Goal: Information Seeking & Learning: Learn about a topic

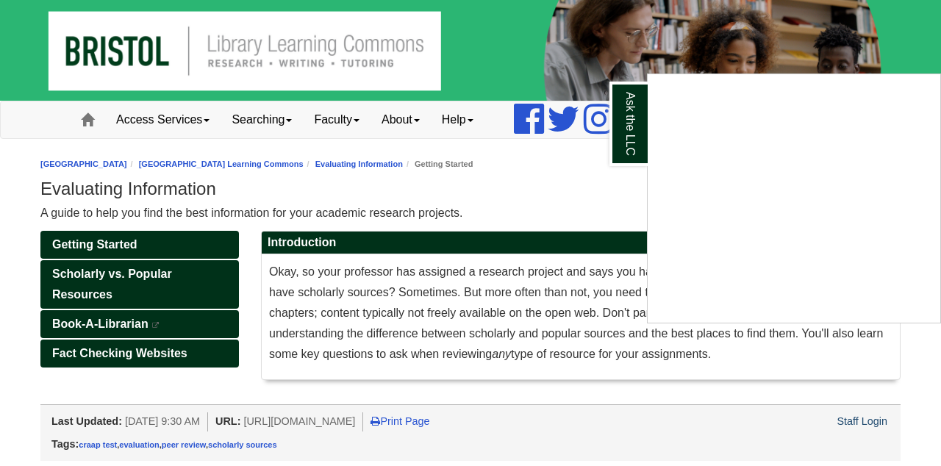
click at [617, 184] on div "Ask the LLC" at bounding box center [470, 233] width 941 height 466
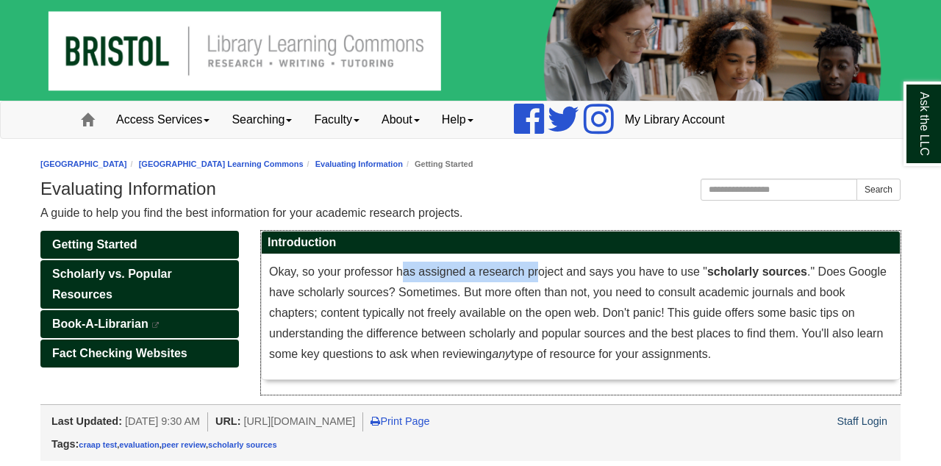
drag, startPoint x: 403, startPoint y: 274, endPoint x: 541, endPoint y: 273, distance: 138.2
click at [541, 274] on span "Okay, so your professor has assigned a research project and says you have to us…" at bounding box center [578, 312] width 618 height 95
drag, startPoint x: 467, startPoint y: 293, endPoint x: 621, endPoint y: 360, distance: 167.3
click at [621, 361] on p "Okay, so your professor has assigned a research project and says you have to us…" at bounding box center [581, 313] width 624 height 103
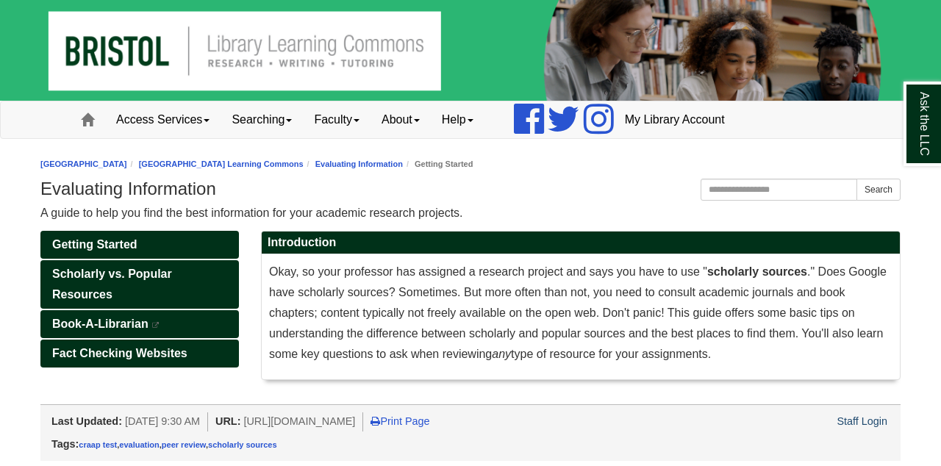
click at [612, 182] on h1 "Evaluating Information" at bounding box center [470, 189] width 860 height 21
click at [625, 205] on div "A guide to help you find the best information for your academic research projec…" at bounding box center [470, 213] width 860 height 21
click at [125, 280] on span "Scholarly vs. Popular Resources" at bounding box center [112, 284] width 120 height 33
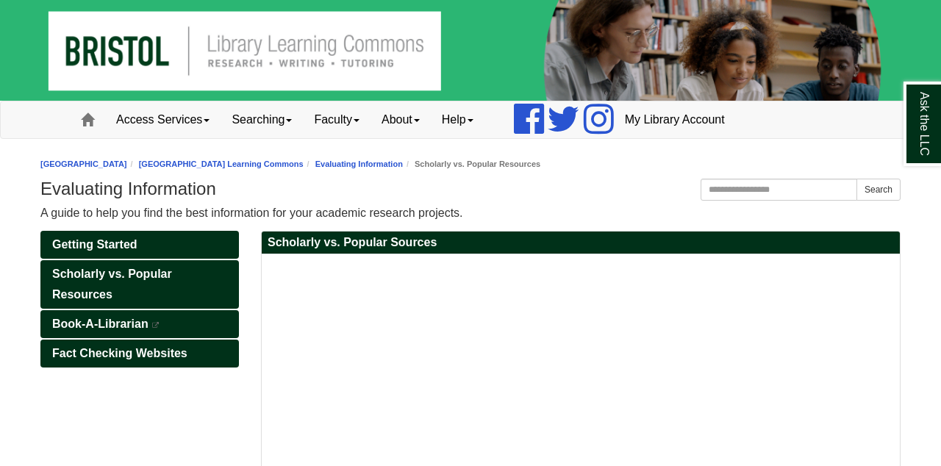
click at [554, 172] on div "Bristol Community College Bristol Community College Library Learning Commons Ed…" at bounding box center [470, 189] width 860 height 70
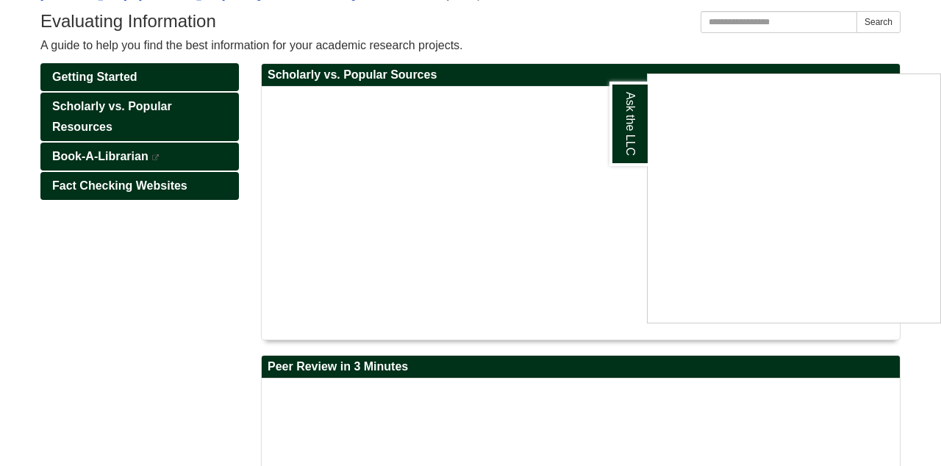
scroll to position [165, 0]
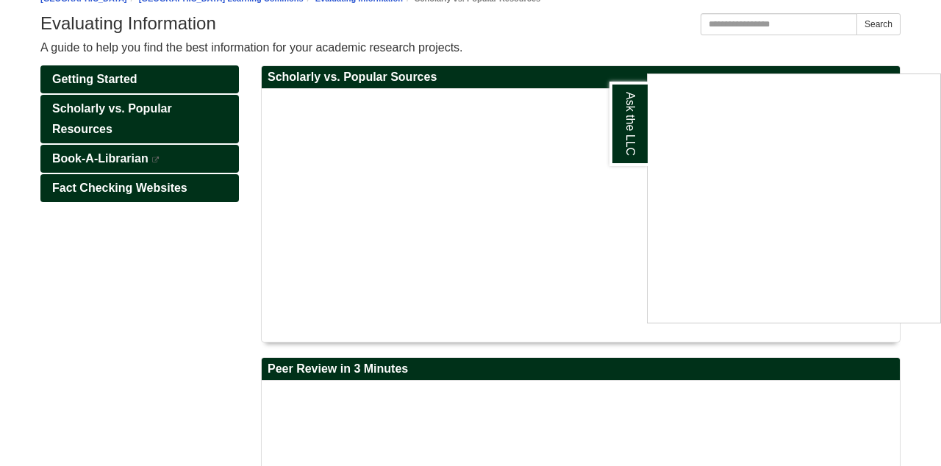
click at [190, 293] on div "Ask the LLC" at bounding box center [470, 233] width 941 height 466
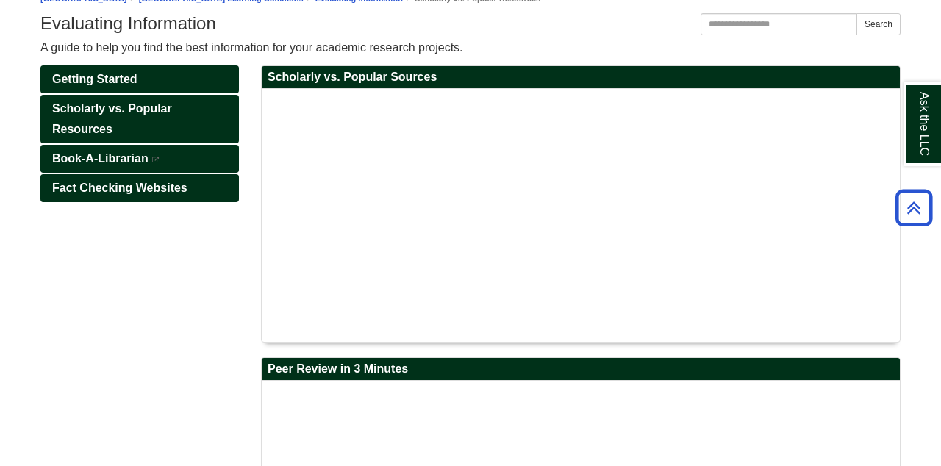
click at [196, 336] on div "Getting Started Scholarly vs. Popular Resources Book-A-Librarian This link open…" at bounding box center [470, 344] width 882 height 558
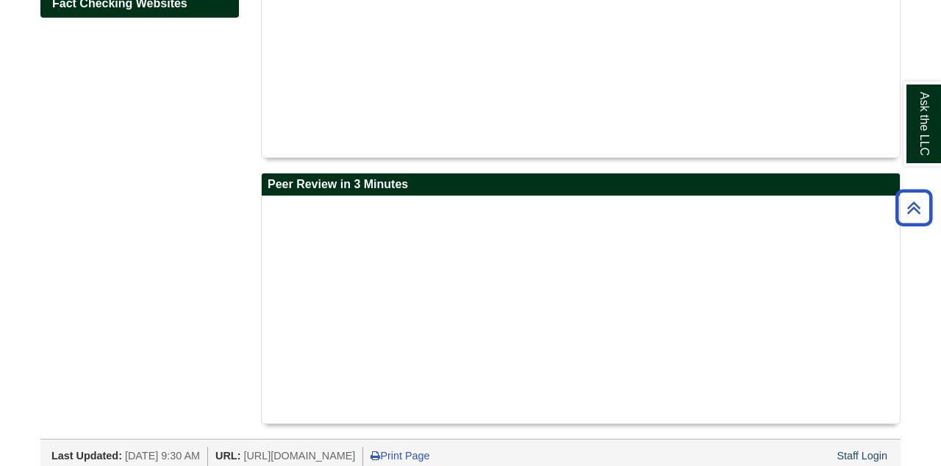
scroll to position [385, 0]
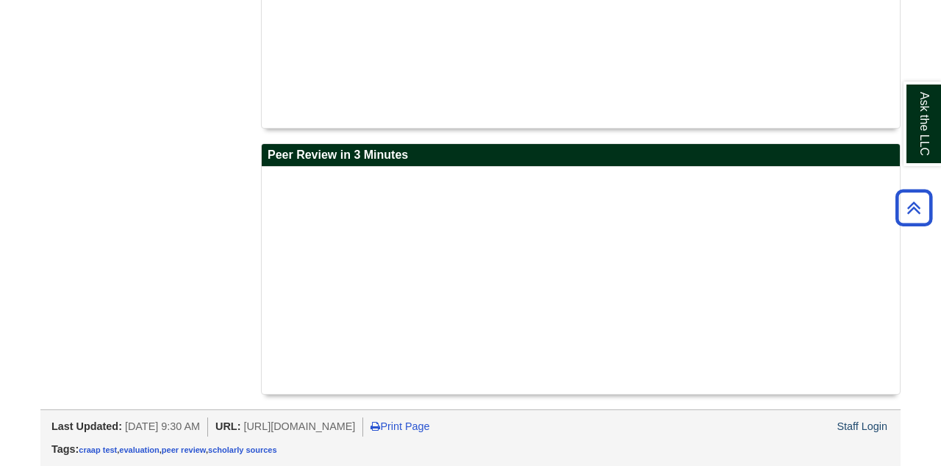
click at [184, 166] on div "Getting Started Scholarly vs. Popular Resources Book-A-Librarian This link open…" at bounding box center [470, 130] width 882 height 558
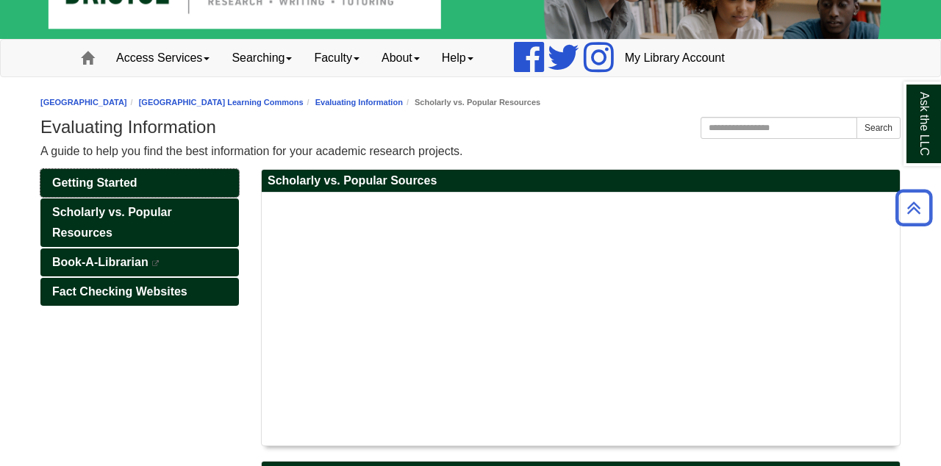
scroll to position [56, 0]
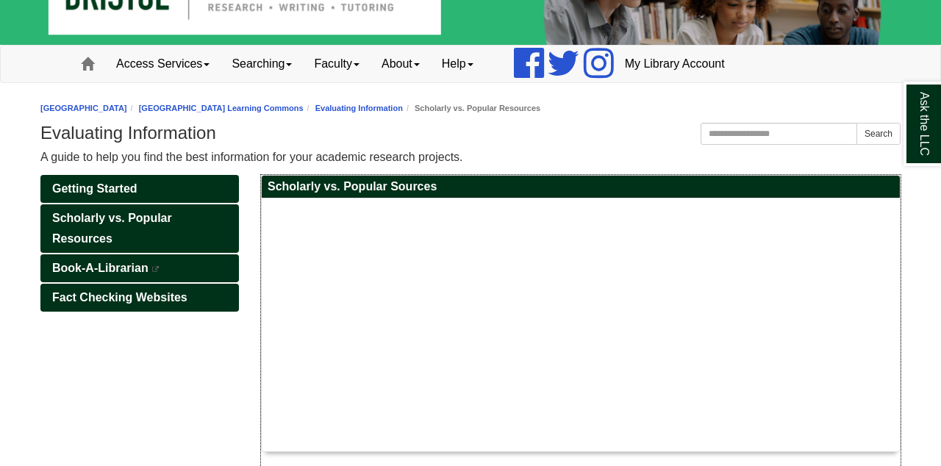
click at [547, 182] on h2 "Scholarly vs. Popular Sources" at bounding box center [581, 187] width 638 height 23
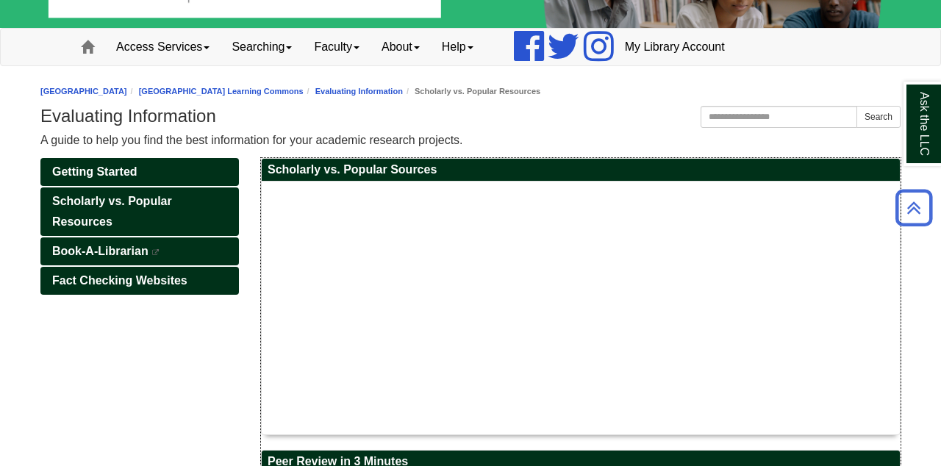
scroll to position [71, 0]
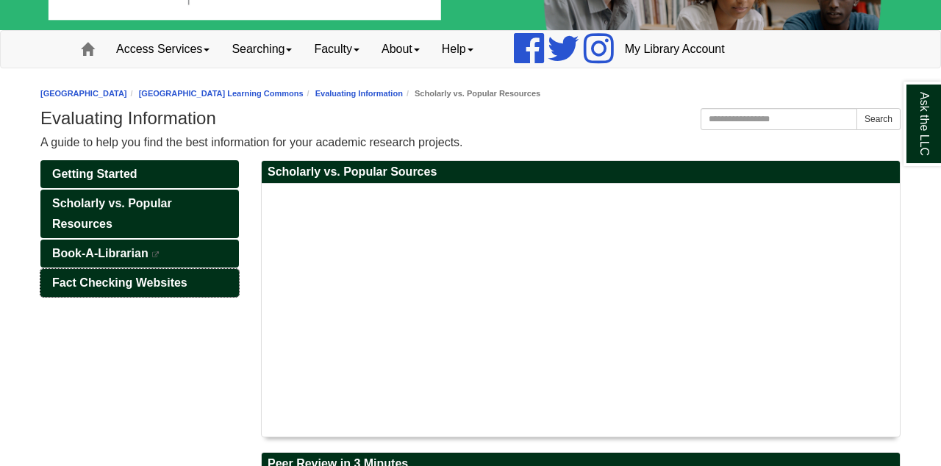
click at [126, 293] on link "Fact Checking Websites" at bounding box center [139, 283] width 199 height 28
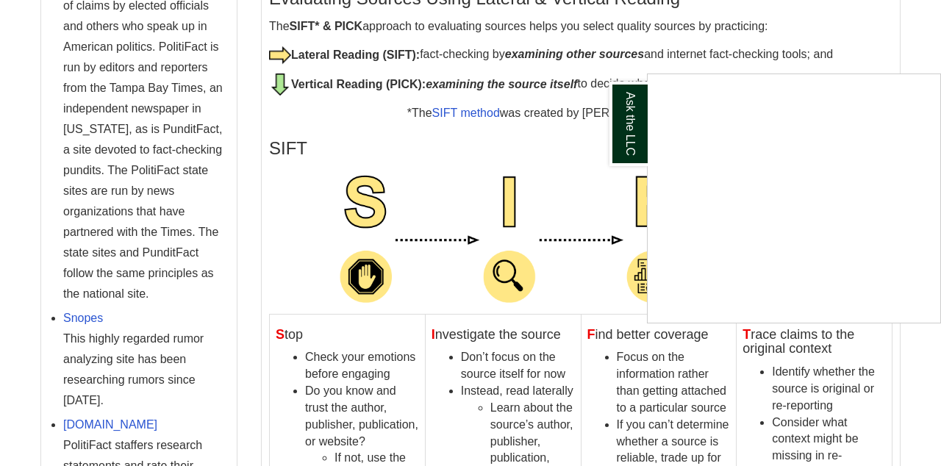
scroll to position [496, 0]
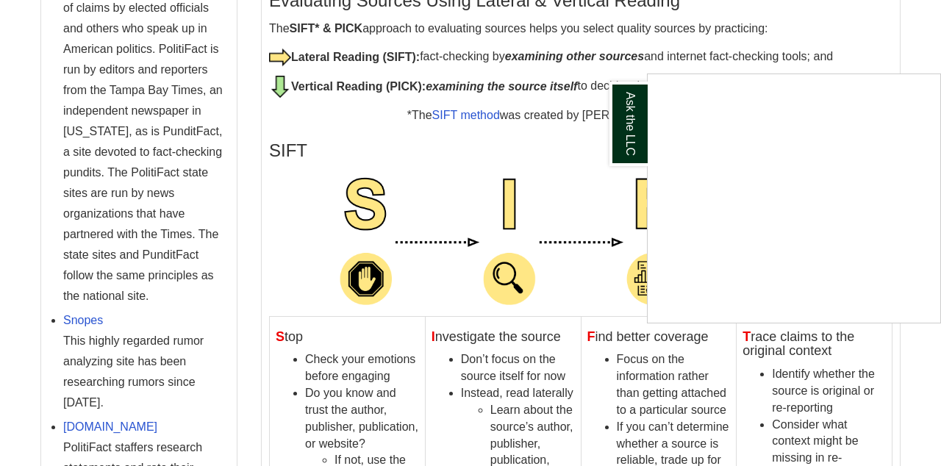
click at [585, 179] on div "Ask the LLC" at bounding box center [470, 233] width 941 height 466
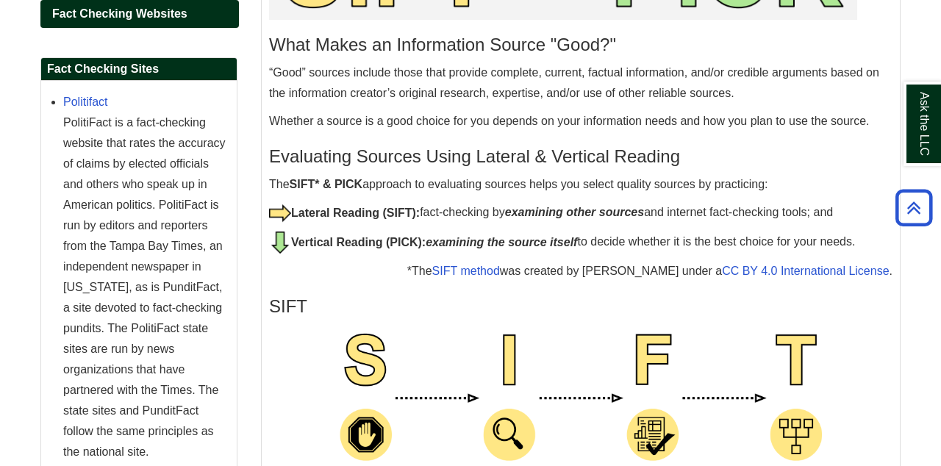
scroll to position [344, 0]
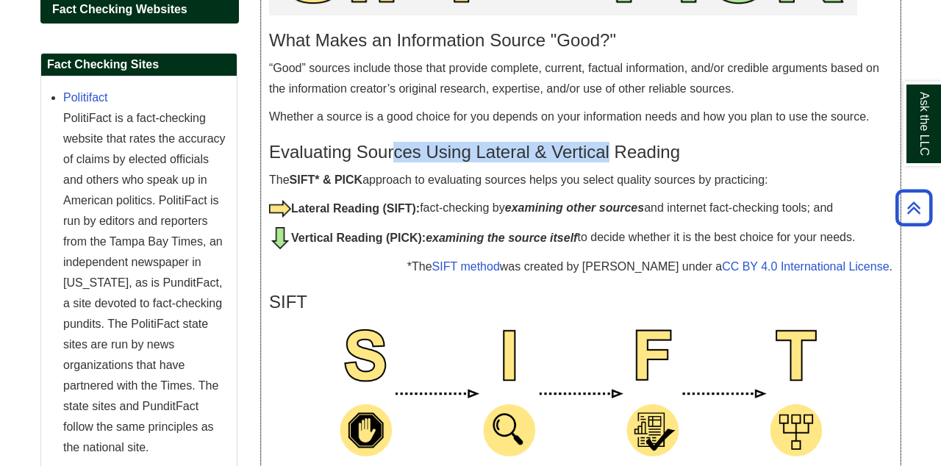
drag, startPoint x: 395, startPoint y: 156, endPoint x: 610, endPoint y: 151, distance: 214.7
click at [610, 152] on h3 "Evaluating Sources Using Lateral & Vertical Reading" at bounding box center [581, 152] width 624 height 21
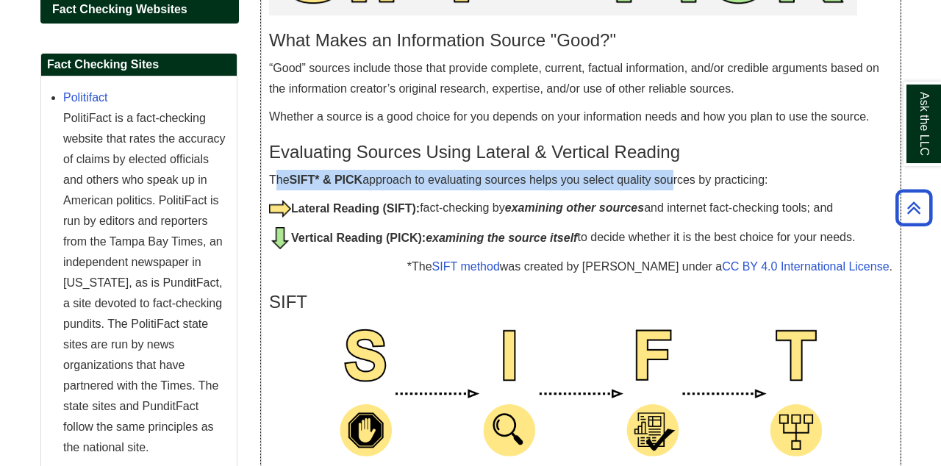
drag, startPoint x: 274, startPoint y: 175, endPoint x: 671, endPoint y: 174, distance: 396.3
click at [671, 174] on p "The SIFT* & PICK approach to evaluating sources helps you select quality source…" at bounding box center [581, 180] width 624 height 21
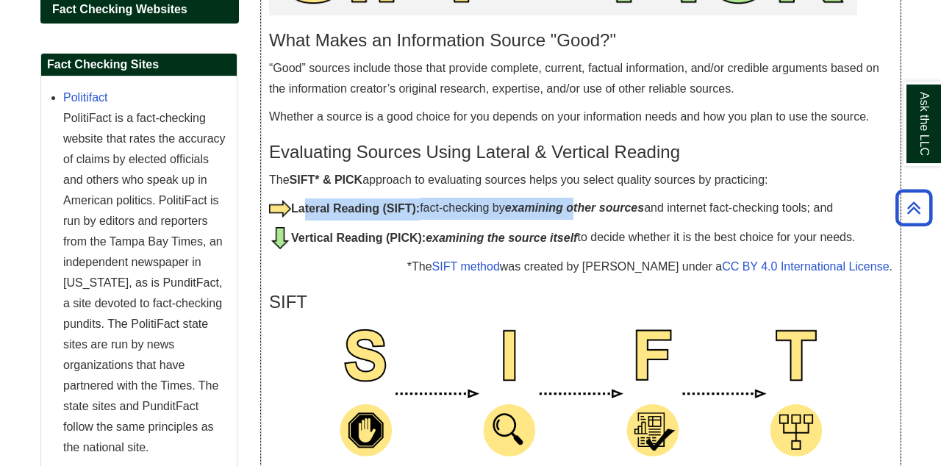
drag, startPoint x: 299, startPoint y: 204, endPoint x: 590, endPoint y: 207, distance: 290.5
click at [590, 207] on p "Lateral Reading (SIFT): fact-checking by examining other sources and internet f…" at bounding box center [581, 209] width 624 height 22
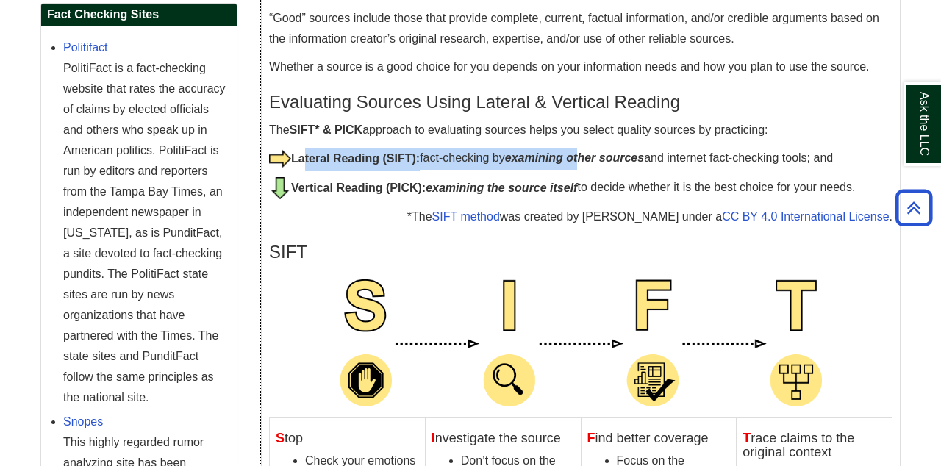
scroll to position [418, 0]
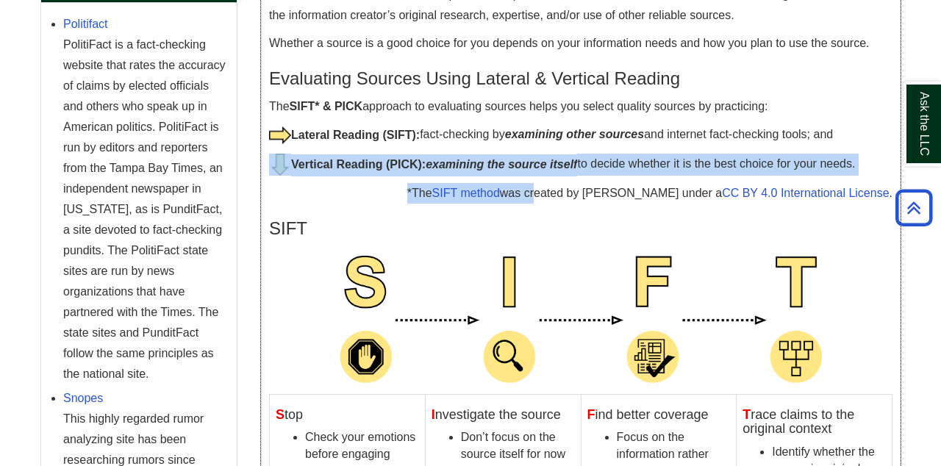
drag, startPoint x: 293, startPoint y: 164, endPoint x: 551, endPoint y: 188, distance: 259.2
click at [339, 175] on p "Vertical Reading (PICK): examining the source itself to decide whether it is th…" at bounding box center [581, 165] width 624 height 22
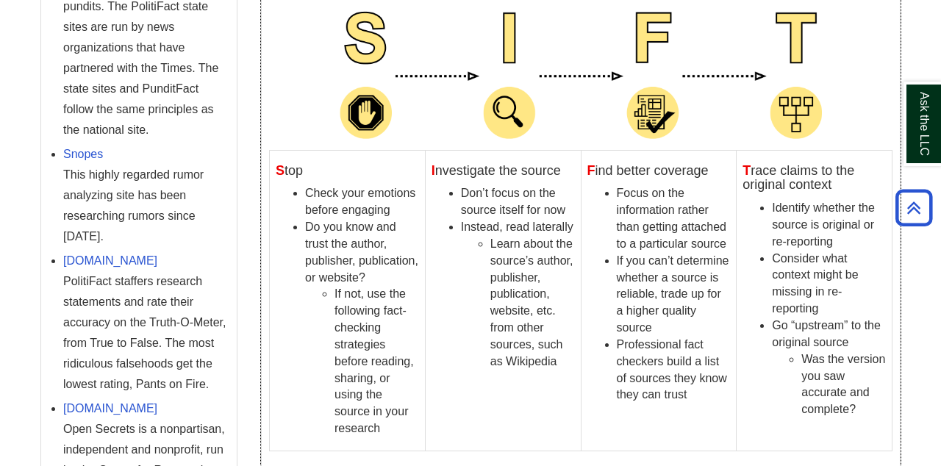
scroll to position [664, 0]
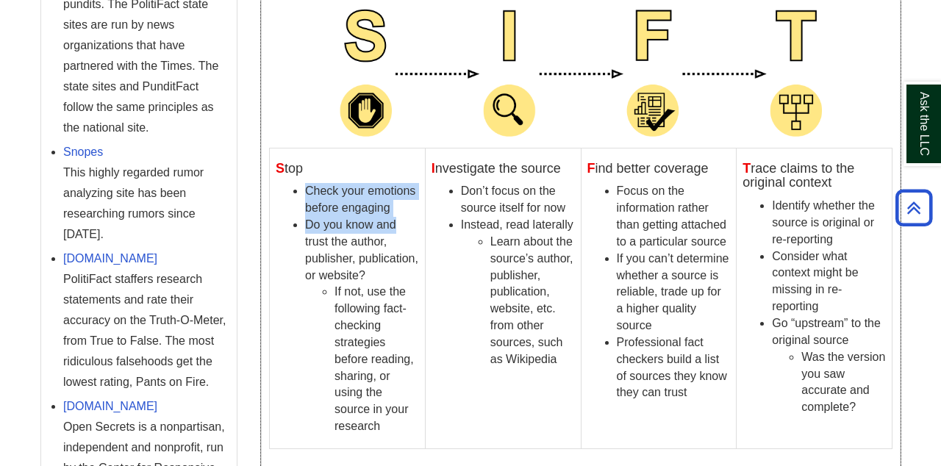
drag, startPoint x: 309, startPoint y: 176, endPoint x: 403, endPoint y: 222, distance: 104.9
click at [403, 224] on td "S top Check your emotions before engaging Do you know and trust the author, pub…" at bounding box center [348, 298] width 156 height 301
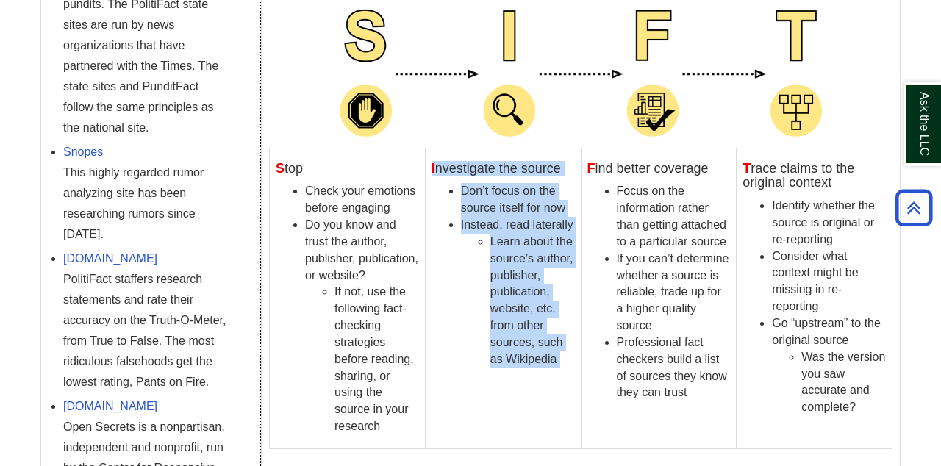
drag, startPoint x: 448, startPoint y: 159, endPoint x: 602, endPoint y: 157, distance: 154.4
click at [604, 157] on tr "S top Check your emotions before engaging Do you know and trust the author, pub…" at bounding box center [581, 298] width 623 height 301
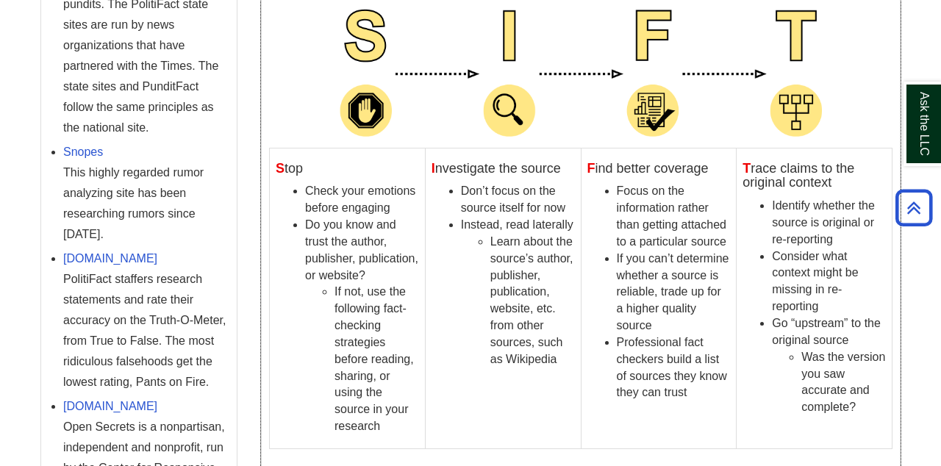
click at [660, 157] on td "F ind better coverage Focus on the information rather than getting attached to …" at bounding box center [659, 298] width 156 height 301
click at [807, 165] on h4 "T race claims to the original context" at bounding box center [814, 176] width 143 height 29
click at [315, 262] on li "Do you know and trust the author, publisher, publication, or website? If not, u…" at bounding box center [362, 326] width 114 height 218
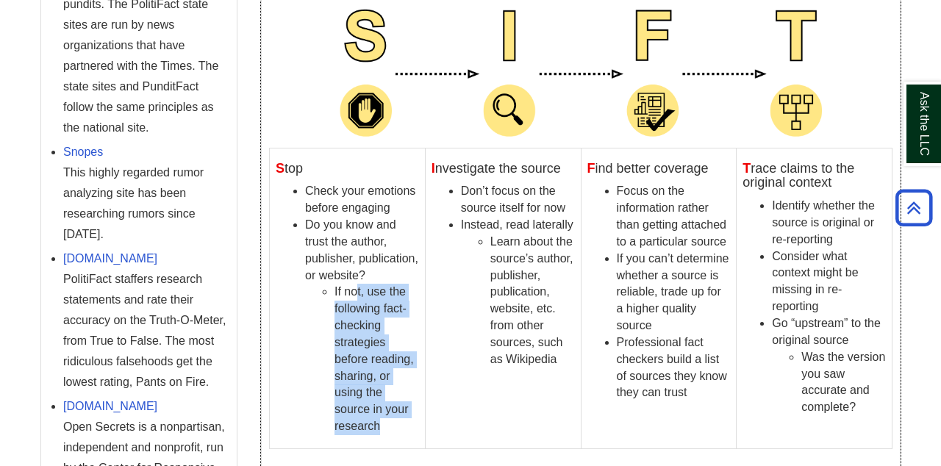
drag, startPoint x: 356, startPoint y: 285, endPoint x: 394, endPoint y: 419, distance: 139.2
click at [394, 419] on li "If not, use the following fact-checking strategies before reading, sharing, or …" at bounding box center [377, 359] width 85 height 151
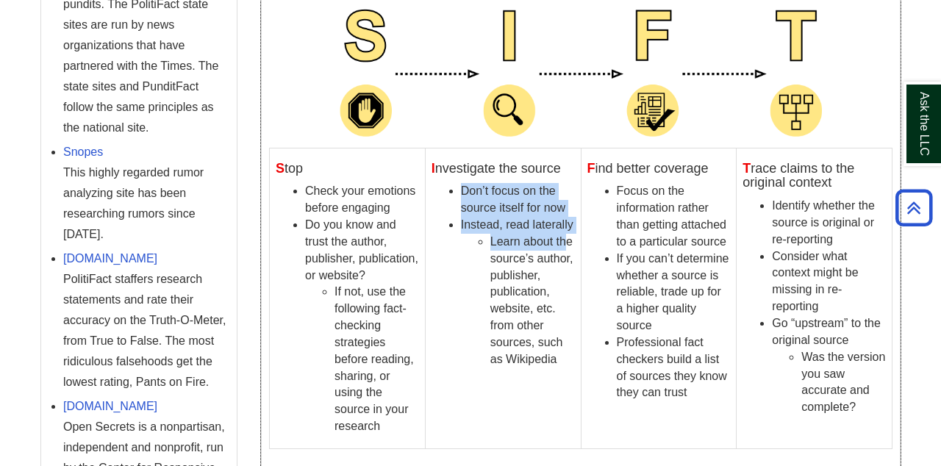
drag, startPoint x: 454, startPoint y: 187, endPoint x: 563, endPoint y: 242, distance: 121.7
click at [563, 242] on ul "Don’t focus on the source itself for now Instead, read laterally Learn about th…" at bounding box center [503, 275] width 143 height 185
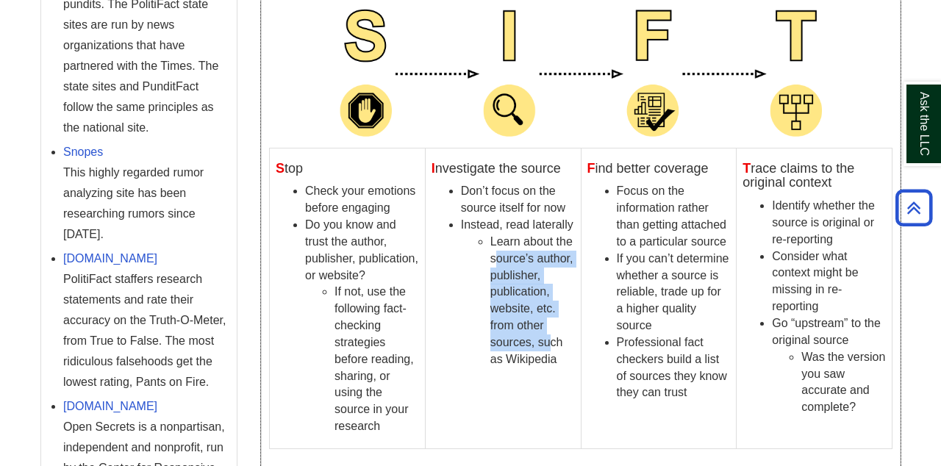
drag, startPoint x: 499, startPoint y: 255, endPoint x: 546, endPoint y: 324, distance: 84.0
click at [549, 326] on li "Learn about the source’s author, publisher, publication, website, etc. from oth…" at bounding box center [532, 301] width 85 height 135
click at [565, 53] on img at bounding box center [581, 73] width 499 height 147
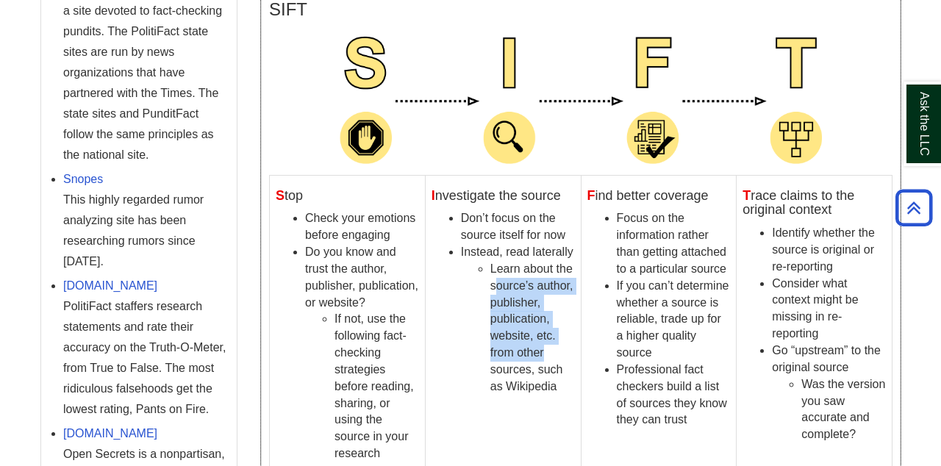
scroll to position [642, 0]
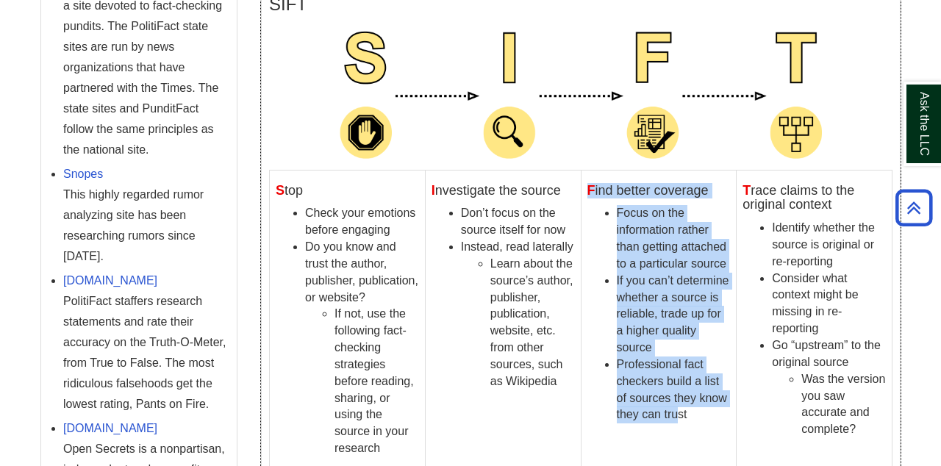
drag, startPoint x: 582, startPoint y: 187, endPoint x: 675, endPoint y: 407, distance: 239.5
click at [676, 408] on td "F ind better coverage Focus on the information rather than getting attached to …" at bounding box center [659, 320] width 156 height 301
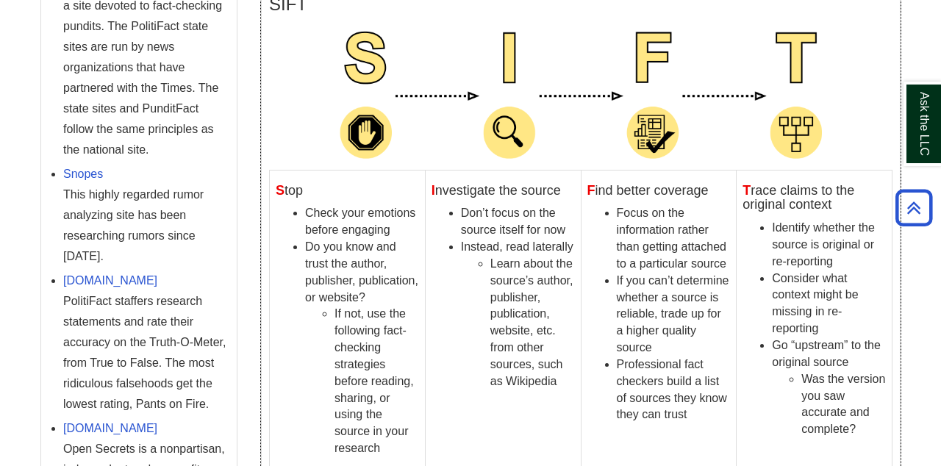
click at [752, 185] on h4 "T race claims to the original context" at bounding box center [814, 198] width 143 height 29
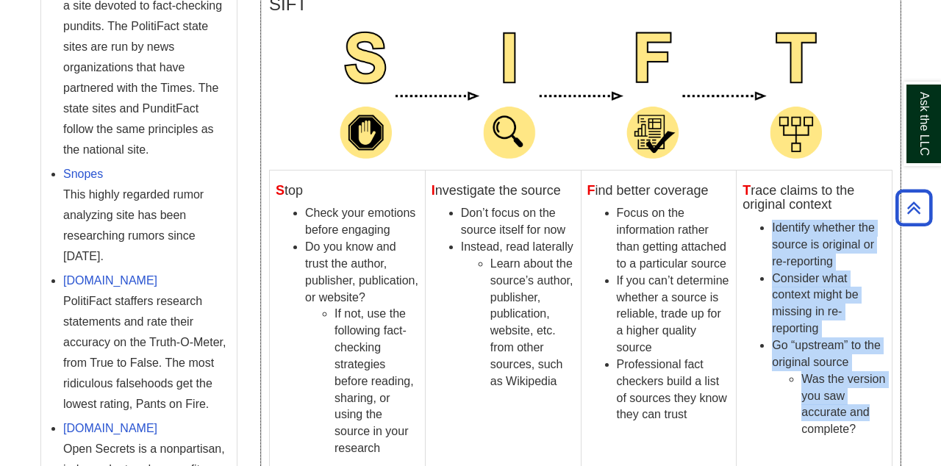
drag, startPoint x: 766, startPoint y: 218, endPoint x: 868, endPoint y: 404, distance: 211.6
click at [868, 404] on ul "Identify whether the source is original or re-reporting Consider what context m…" at bounding box center [814, 329] width 143 height 218
click at [747, 434] on td "T race claims to the original context Identify whether the source is original o…" at bounding box center [815, 320] width 156 height 301
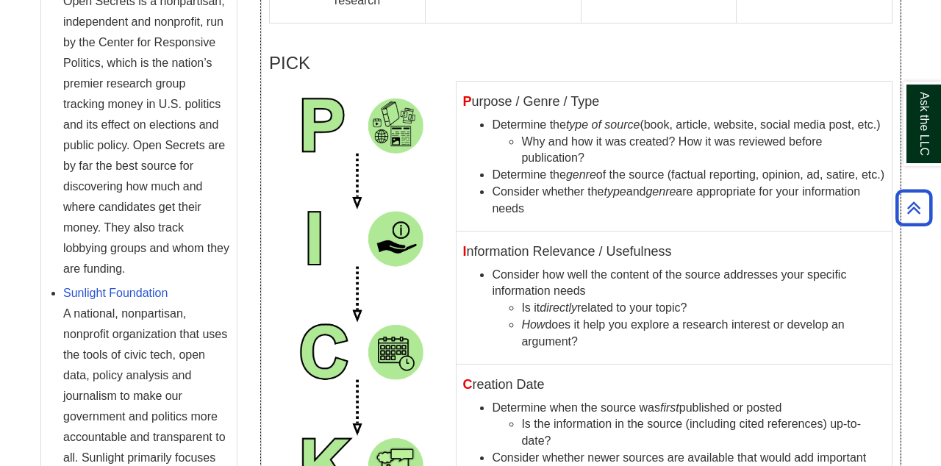
scroll to position [1093, 0]
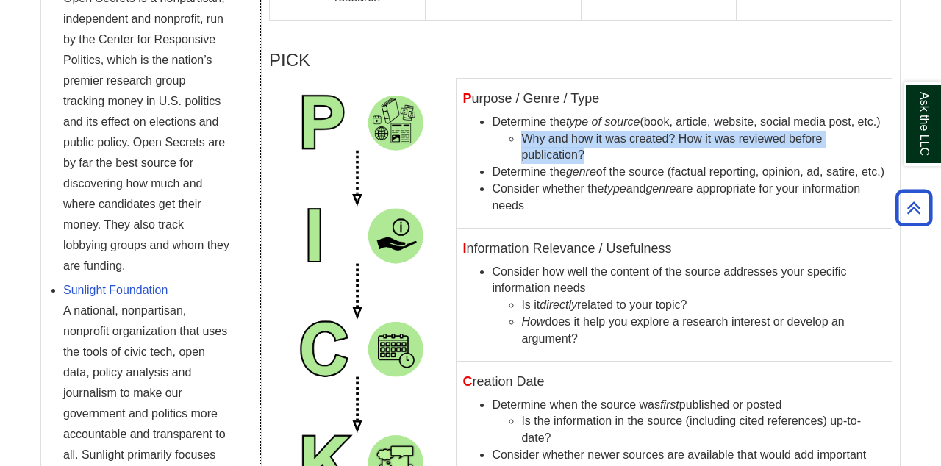
drag, startPoint x: 524, startPoint y: 146, endPoint x: 710, endPoint y: 154, distance: 186.9
click at [710, 154] on ul "Why and how it was created? How it was reviewed before publication?" at bounding box center [689, 148] width 394 height 34
drag, startPoint x: 491, startPoint y: 177, endPoint x: 665, endPoint y: 182, distance: 173.6
click at [665, 182] on ul "Determine the type of source (book, article, website, social media post, etc.) …" at bounding box center [674, 164] width 424 height 101
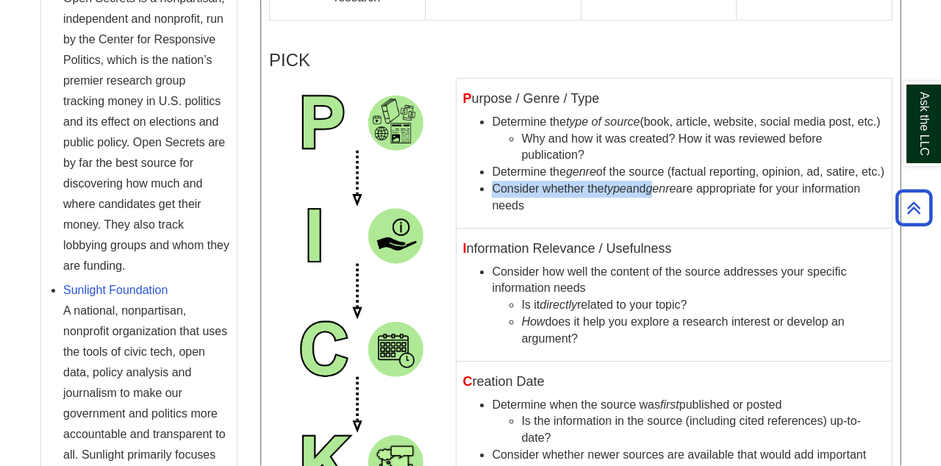
drag, startPoint x: 490, startPoint y: 210, endPoint x: 662, endPoint y: 213, distance: 171.3
click at [662, 214] on ul "Determine the type of source (book, article, website, social media post, etc.) …" at bounding box center [674, 164] width 424 height 101
click at [565, 228] on td "P urpose / Genre / Type Determine the type of source (book, article, website, s…" at bounding box center [675, 153] width 436 height 150
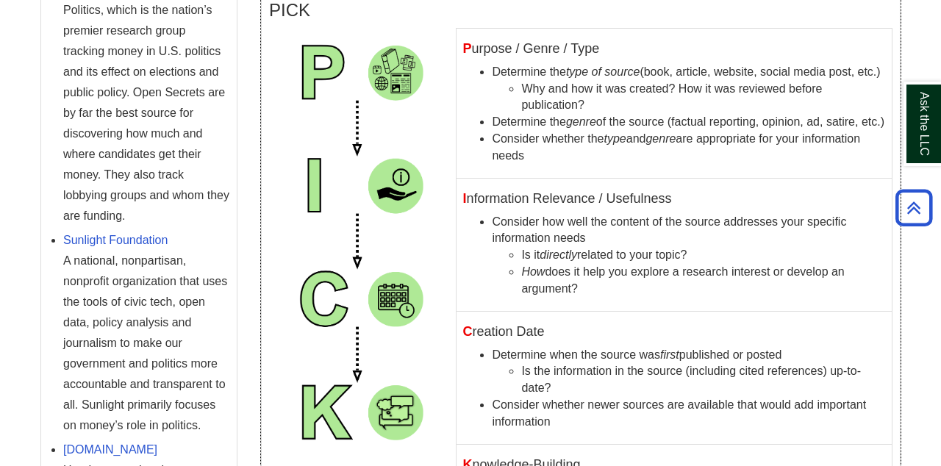
scroll to position [1140, 0]
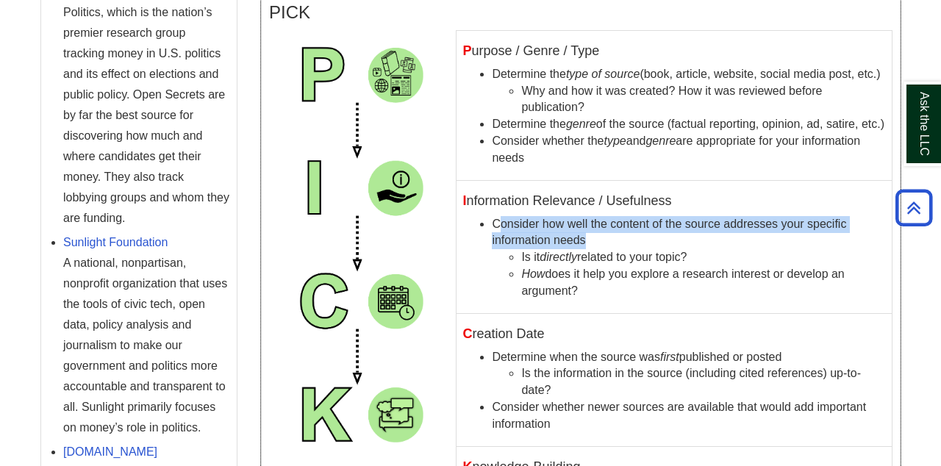
drag, startPoint x: 502, startPoint y: 245, endPoint x: 714, endPoint y: 250, distance: 211.8
click at [714, 250] on li "Consider how well the content of the source addresses your specific information…" at bounding box center [689, 258] width 394 height 84
click at [504, 246] on li "Consider how well the content of the source addresses your specific information…" at bounding box center [689, 258] width 394 height 84
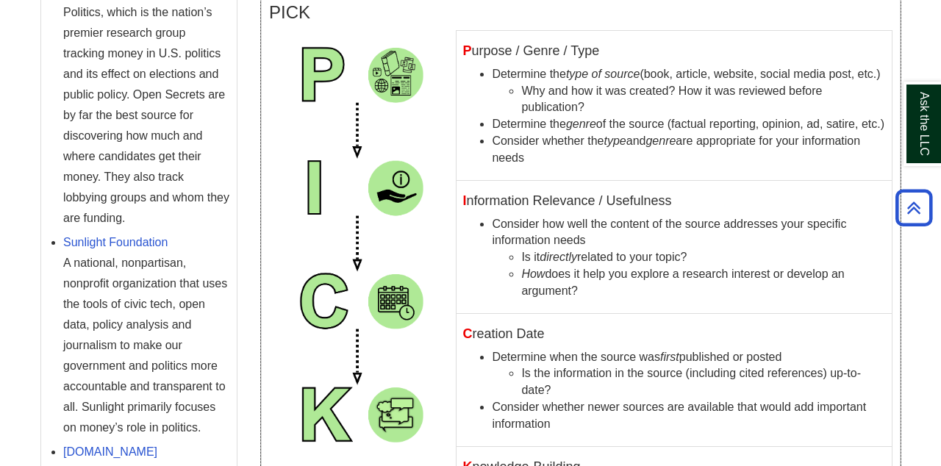
drag, startPoint x: 488, startPoint y: 241, endPoint x: 620, endPoint y: 296, distance: 142.4
click at [620, 296] on ul "Consider how well the content of the source addresses your specific information…" at bounding box center [674, 258] width 424 height 84
click at [617, 332] on td "C reation Date Determine when the source was first published or posted Is the i…" at bounding box center [675, 379] width 436 height 133
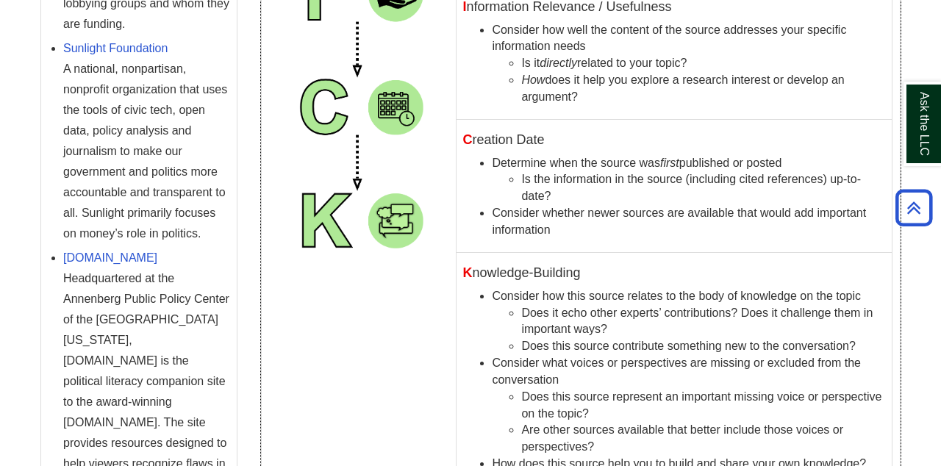
scroll to position [1346, 0]
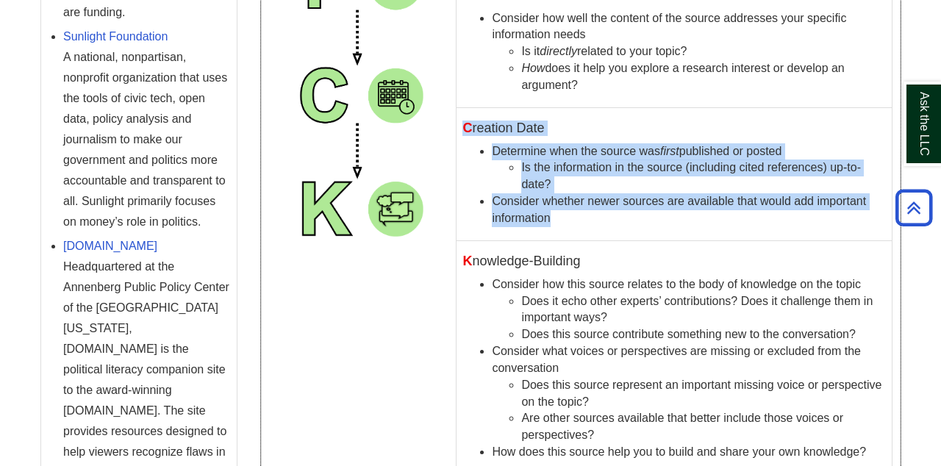
drag, startPoint x: 460, startPoint y: 135, endPoint x: 593, endPoint y: 229, distance: 162.4
click at [593, 229] on td "C reation Date Determine when the source was first published or posted Is the i…" at bounding box center [675, 173] width 436 height 133
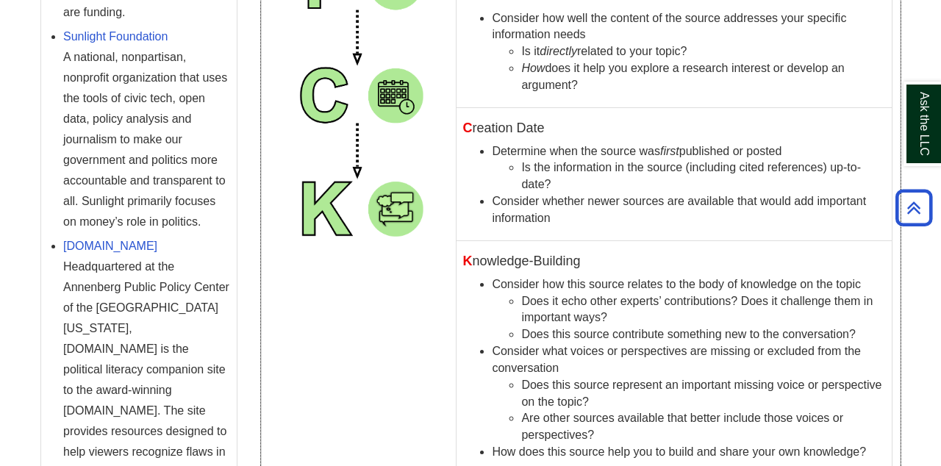
click at [632, 269] on h4 "K nowledge-Building" at bounding box center [674, 261] width 424 height 15
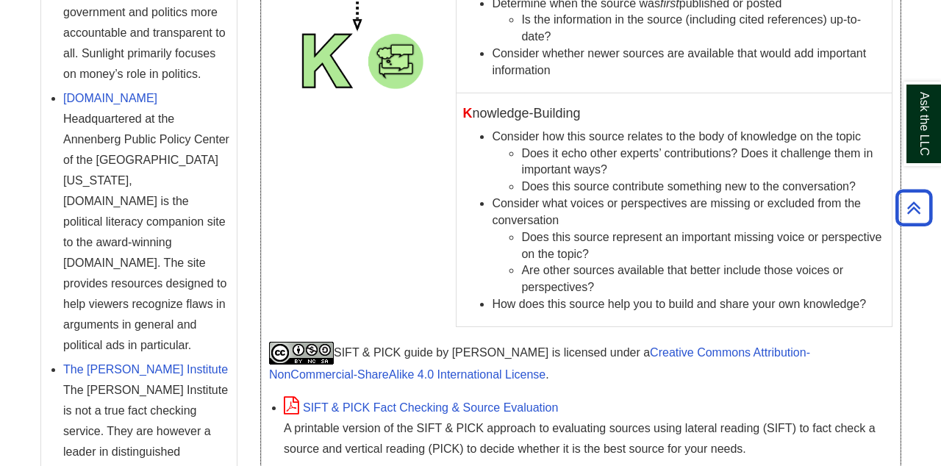
scroll to position [1506, 0]
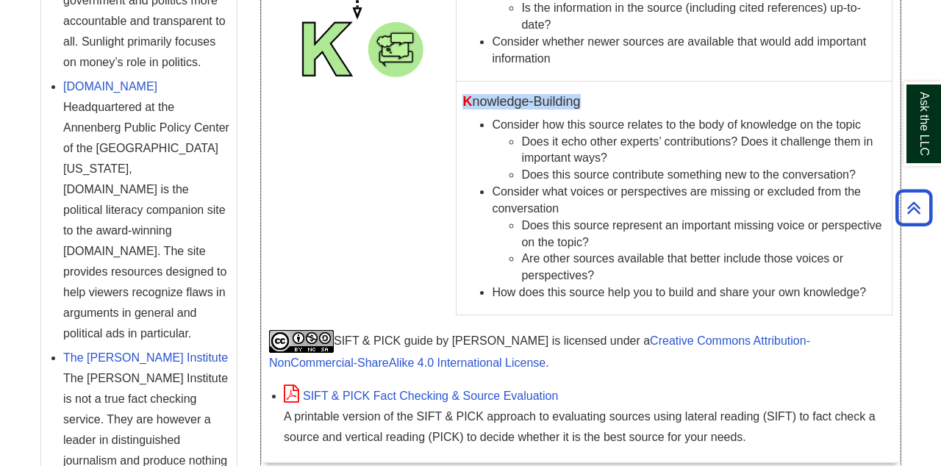
drag, startPoint x: 466, startPoint y: 107, endPoint x: 587, endPoint y: 109, distance: 120.6
click at [587, 110] on h4 "K nowledge-Building" at bounding box center [674, 102] width 424 height 15
click at [494, 134] on li "Consider how this source relates to the body of knowledge on the topic Does it …" at bounding box center [689, 150] width 394 height 67
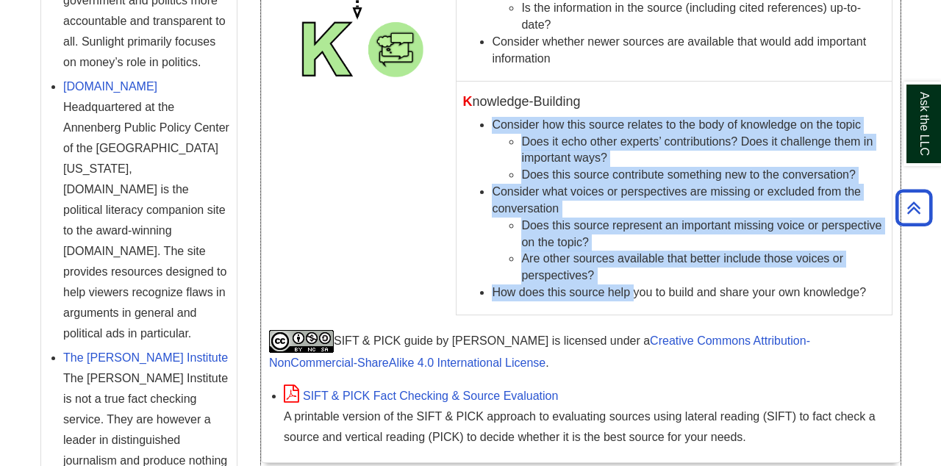
drag, startPoint x: 494, startPoint y: 132, endPoint x: 632, endPoint y: 301, distance: 217.8
click at [632, 300] on ul "Consider how this source relates to the body of knowledge on the topic Does it …" at bounding box center [674, 209] width 424 height 185
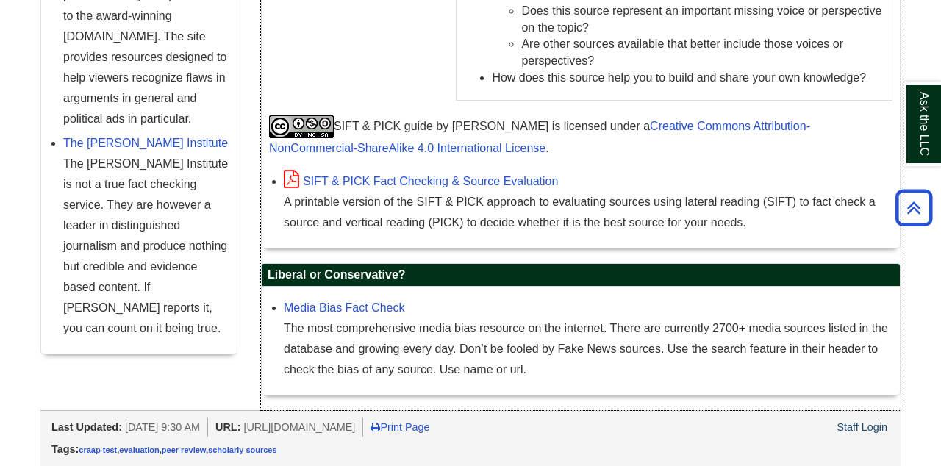
scroll to position [1723, 0]
drag, startPoint x: 451, startPoint y: 359, endPoint x: 554, endPoint y: 365, distance: 103.8
click at [554, 365] on div "The most comprehensive media bias resource on the internet. There are currently…" at bounding box center [588, 349] width 609 height 62
click at [394, 309] on link "Media Bias Fact Check" at bounding box center [344, 307] width 121 height 12
